Goal: Find specific fact: Find specific fact

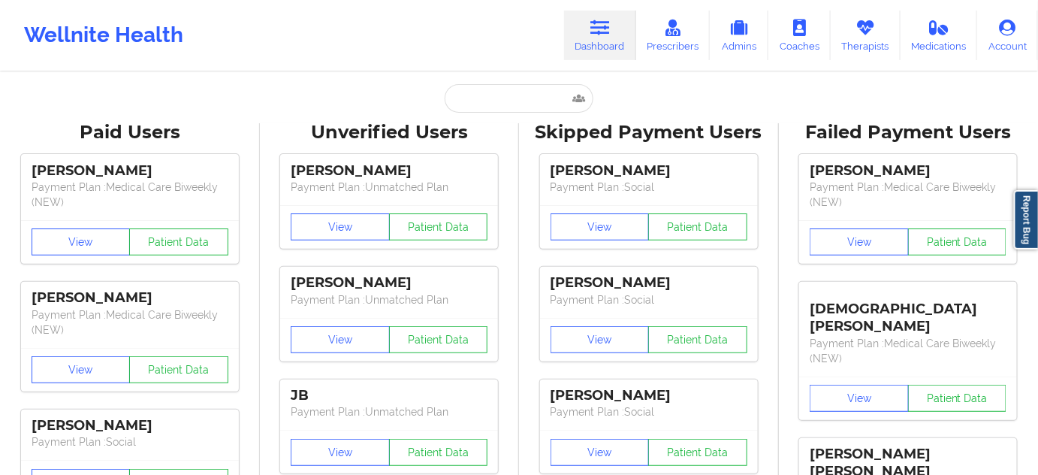
type input "[EMAIL_ADDRESS][DOMAIN_NAME]"
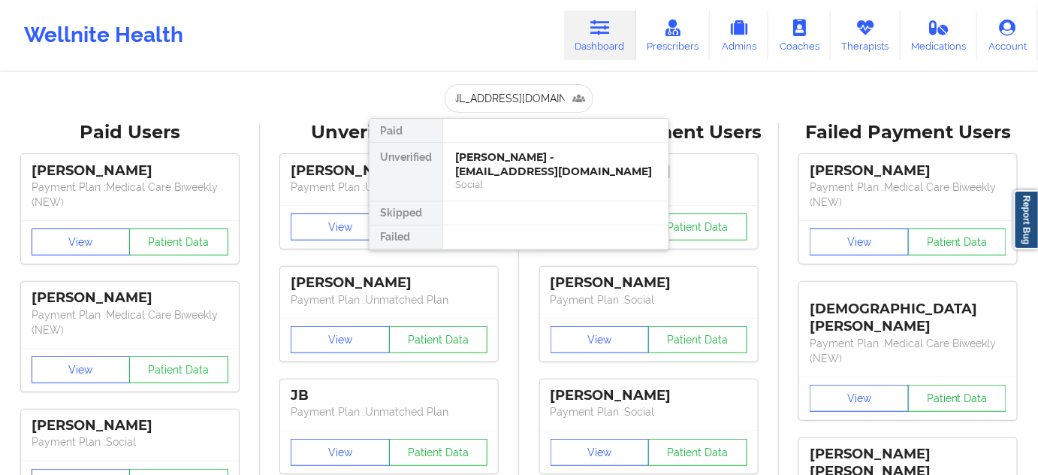
click at [506, 163] on div "[PERSON_NAME] - [EMAIL_ADDRESS][DOMAIN_NAME]" at bounding box center [555, 164] width 201 height 28
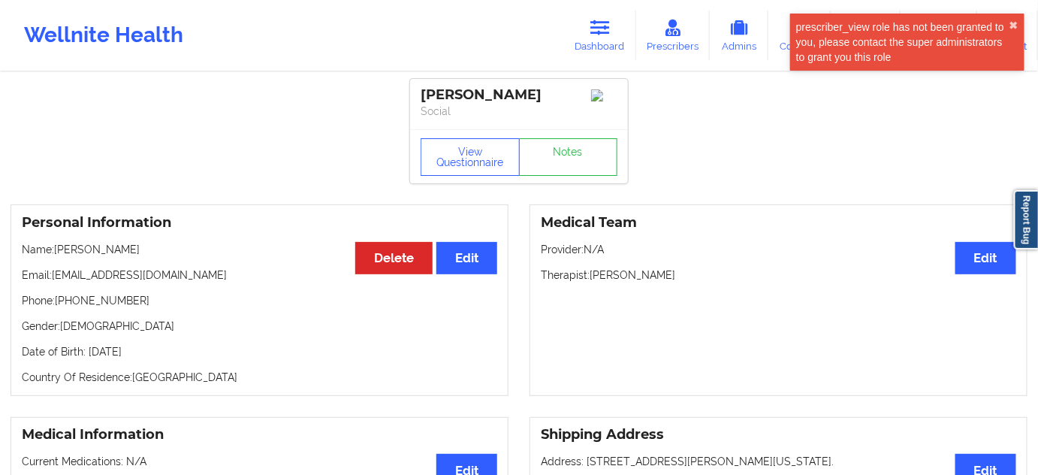
click at [519, 89] on div "[PERSON_NAME]" at bounding box center [519, 94] width 197 height 17
copy div "[PERSON_NAME]"
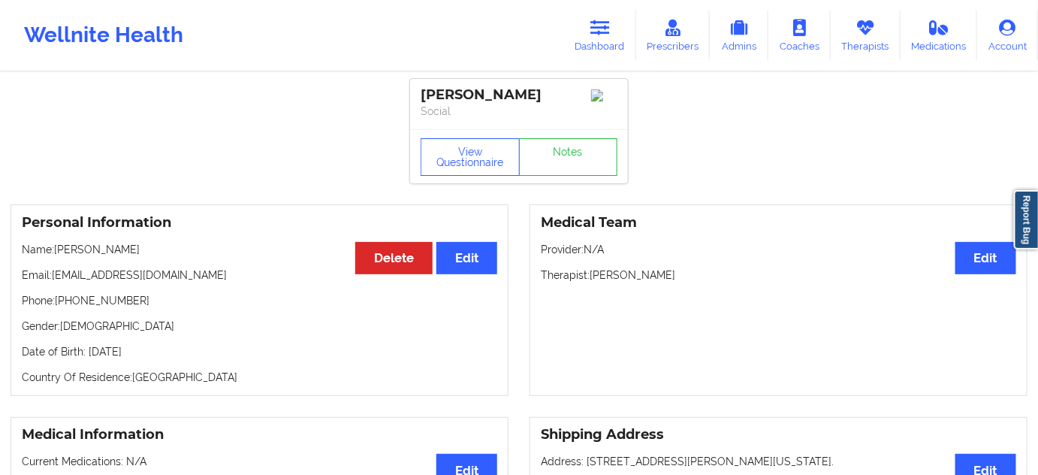
click at [455, 94] on div "[PERSON_NAME]" at bounding box center [519, 94] width 197 height 17
copy div "[PERSON_NAME]"
drag, startPoint x: 548, startPoint y: 91, endPoint x: 398, endPoint y: 77, distance: 150.8
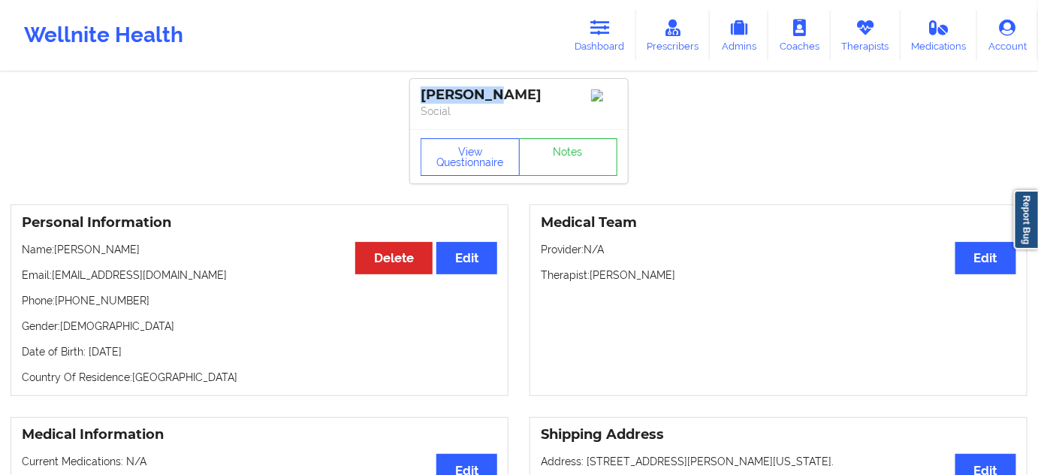
copy div "[PERSON_NAME]"
click at [442, 167] on button "View Questionnaire" at bounding box center [470, 157] width 99 height 38
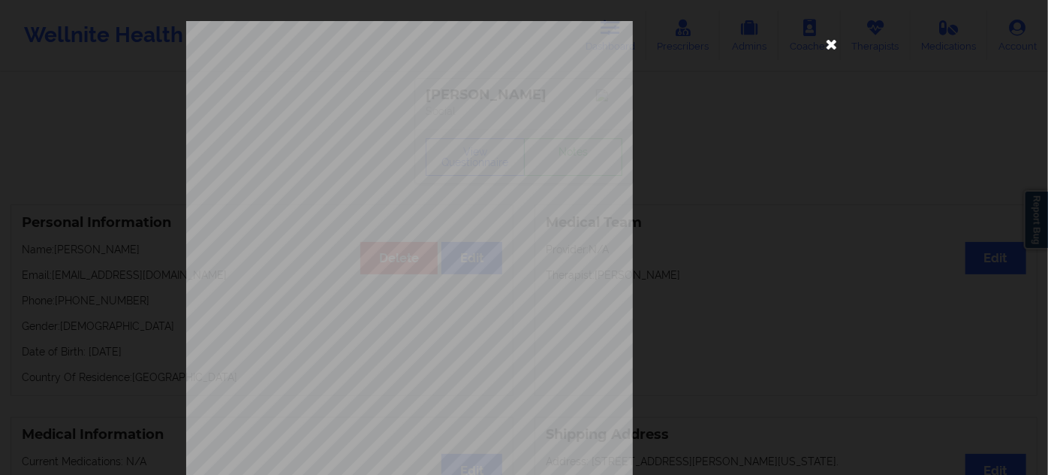
click at [831, 51] on icon at bounding box center [832, 44] width 24 height 24
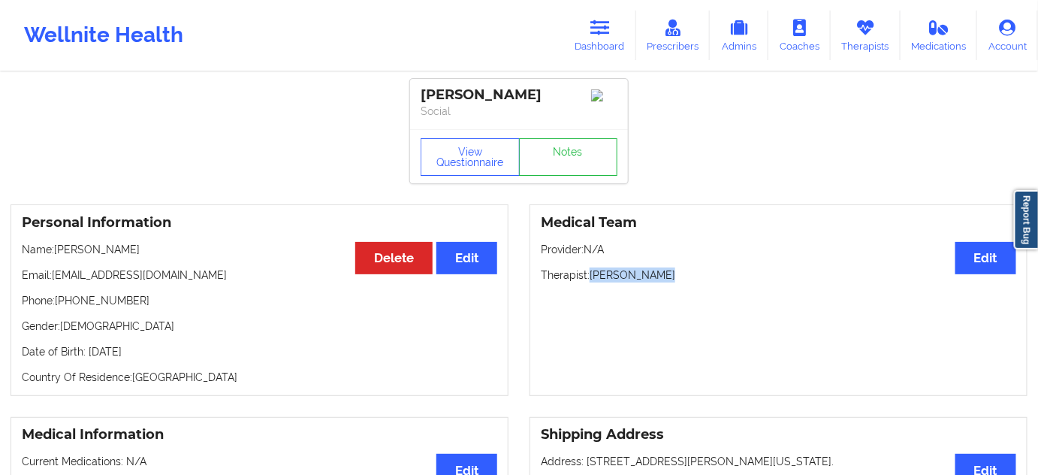
drag, startPoint x: 591, startPoint y: 279, endPoint x: 683, endPoint y: 279, distance: 91.6
click at [683, 279] on p "Therapist: [PERSON_NAME]" at bounding box center [778, 274] width 475 height 15
copy p "[PERSON_NAME]"
